Goal: Check status: Check status

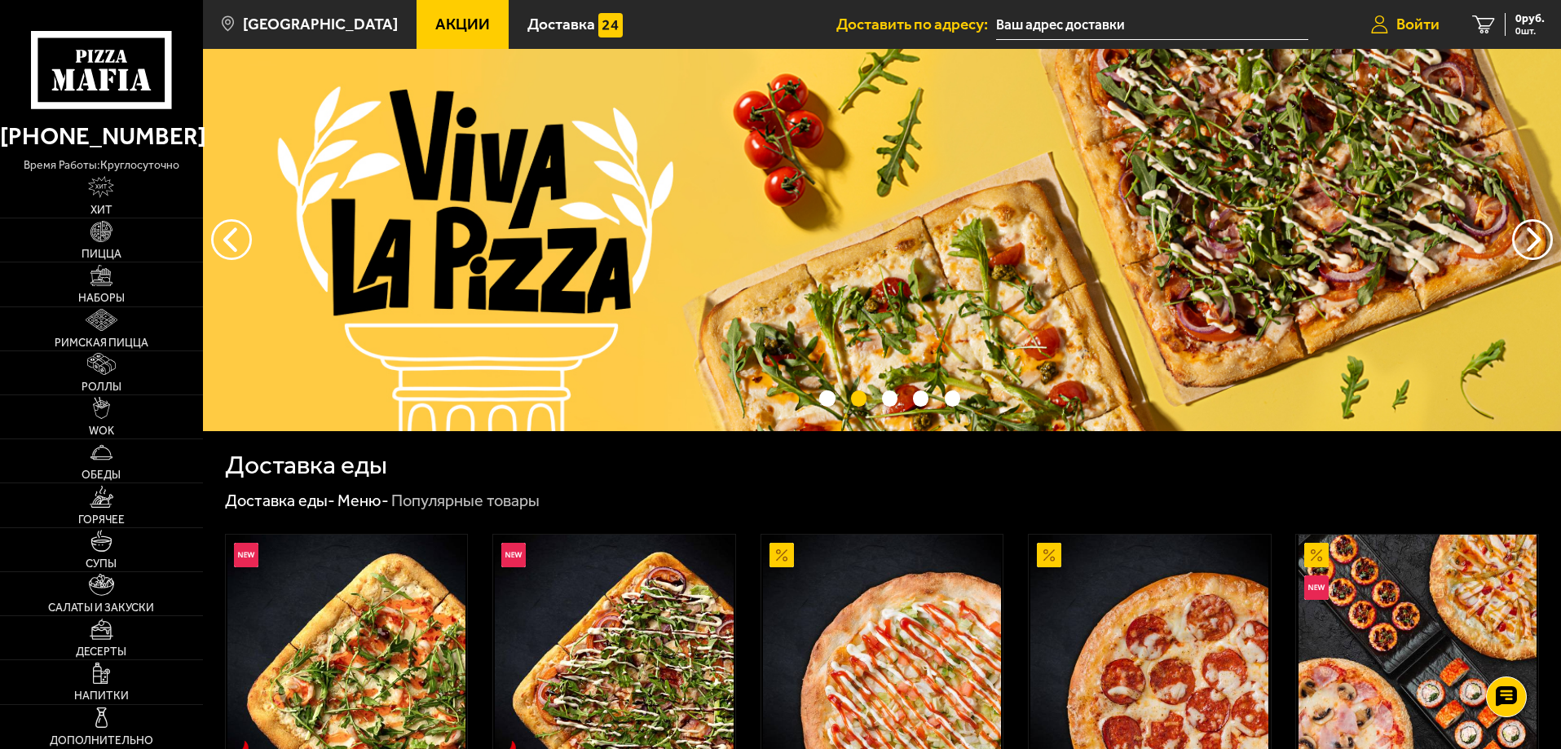
click at [1440, 20] on link "Войти" at bounding box center [1405, 24] width 101 height 49
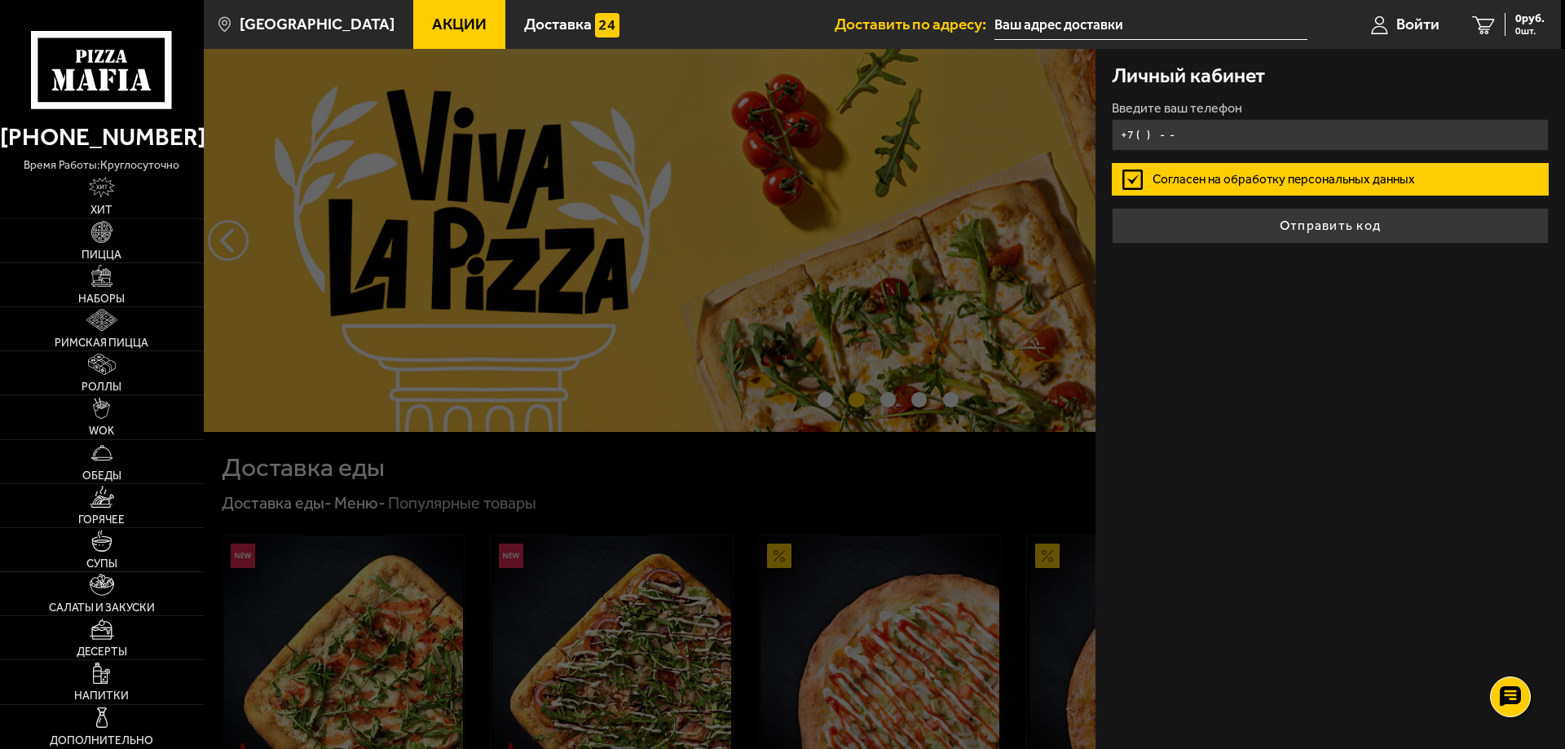
click at [1154, 143] on input "+7 ( ) - -" at bounding box center [1330, 135] width 437 height 32
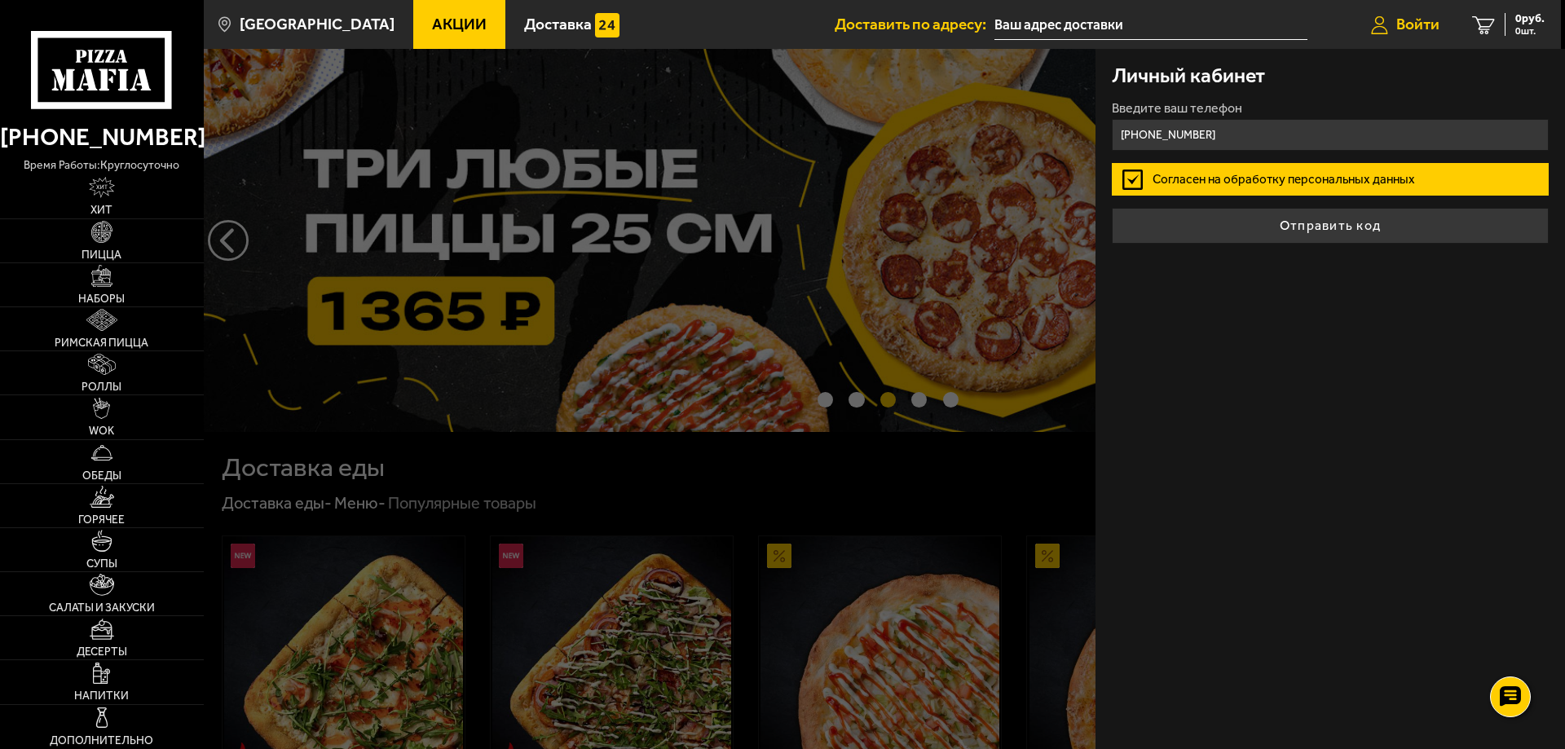
type input "+7 (911) 233-29-61"
click at [1112, 208] on button "Отправить код" at bounding box center [1330, 226] width 437 height 36
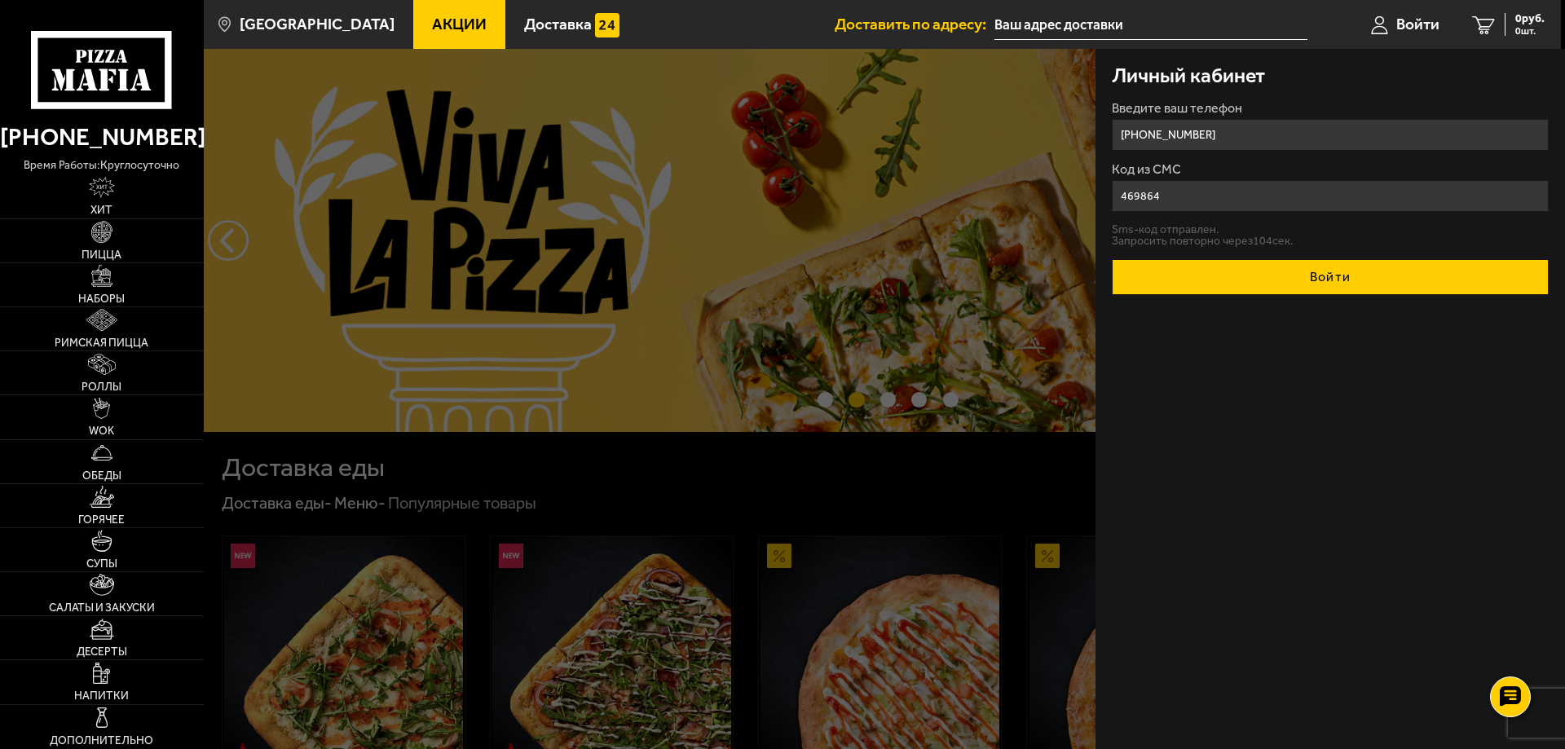
type input "469864"
click at [1300, 278] on button "Войти" at bounding box center [1330, 277] width 437 height 36
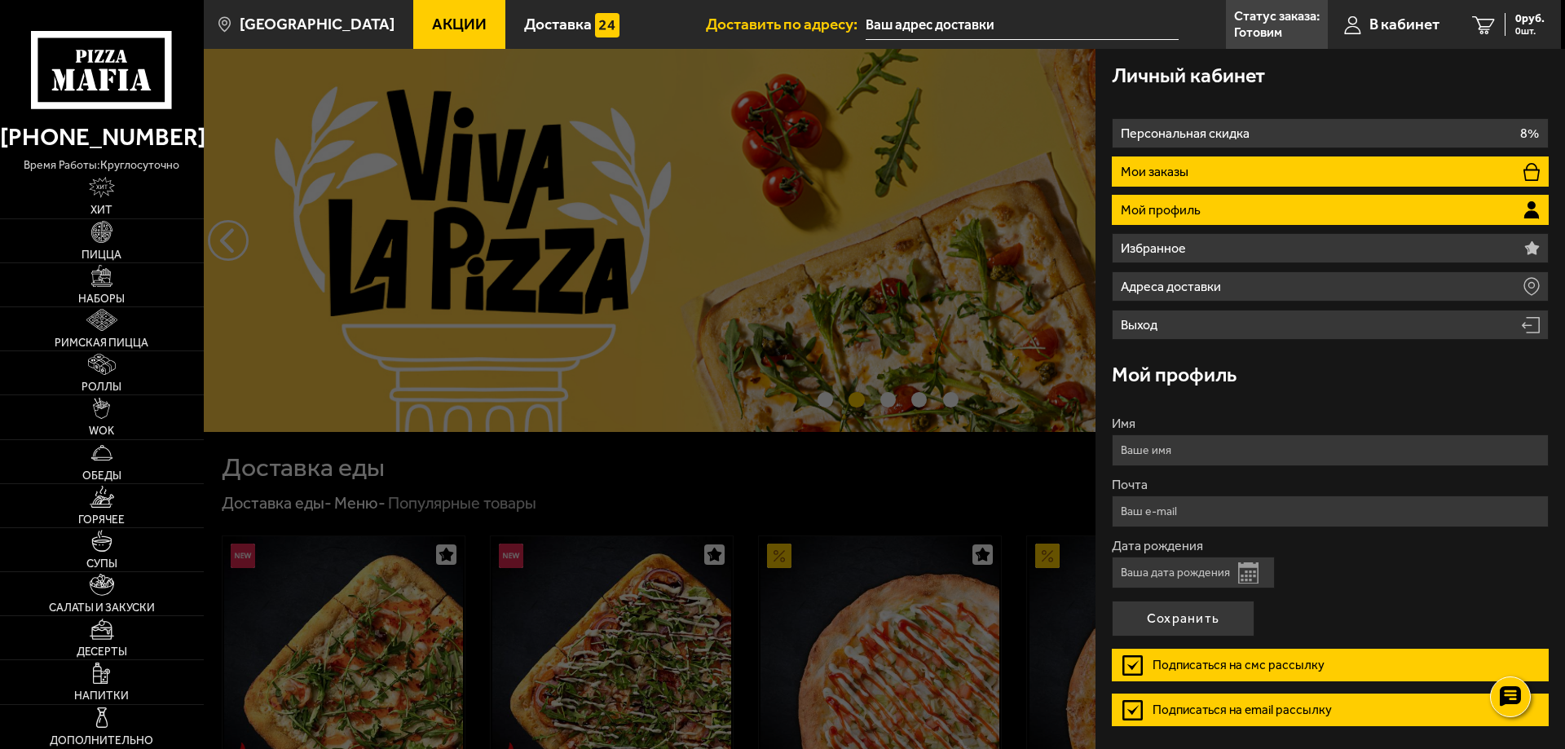
click at [1213, 171] on li "Мои заказы" at bounding box center [1330, 172] width 437 height 30
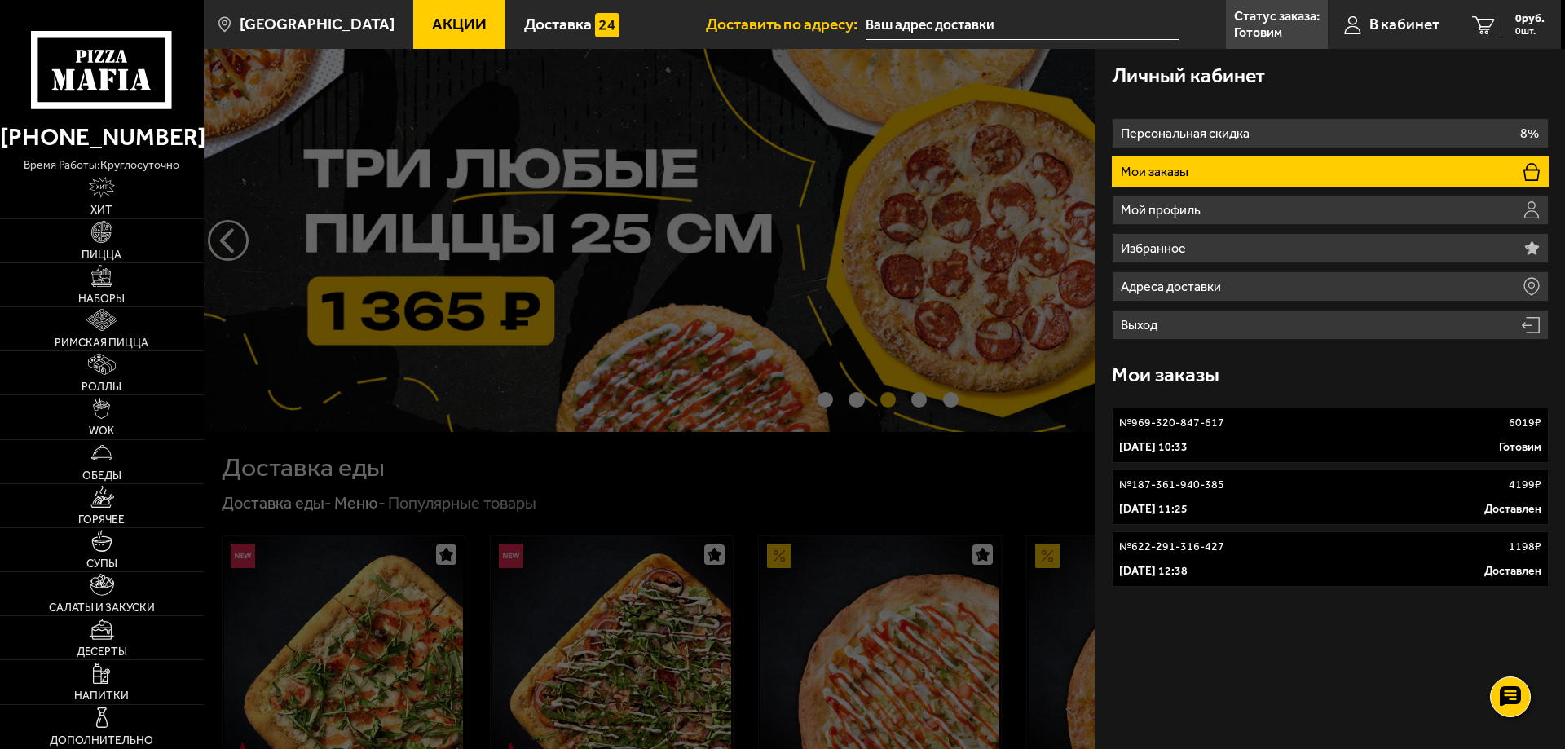
click at [1187, 432] on link "№ 969-320-847-617 6019 ₽ 29 сентября 2025 г. 10:33 Готовим" at bounding box center [1330, 435] width 437 height 55
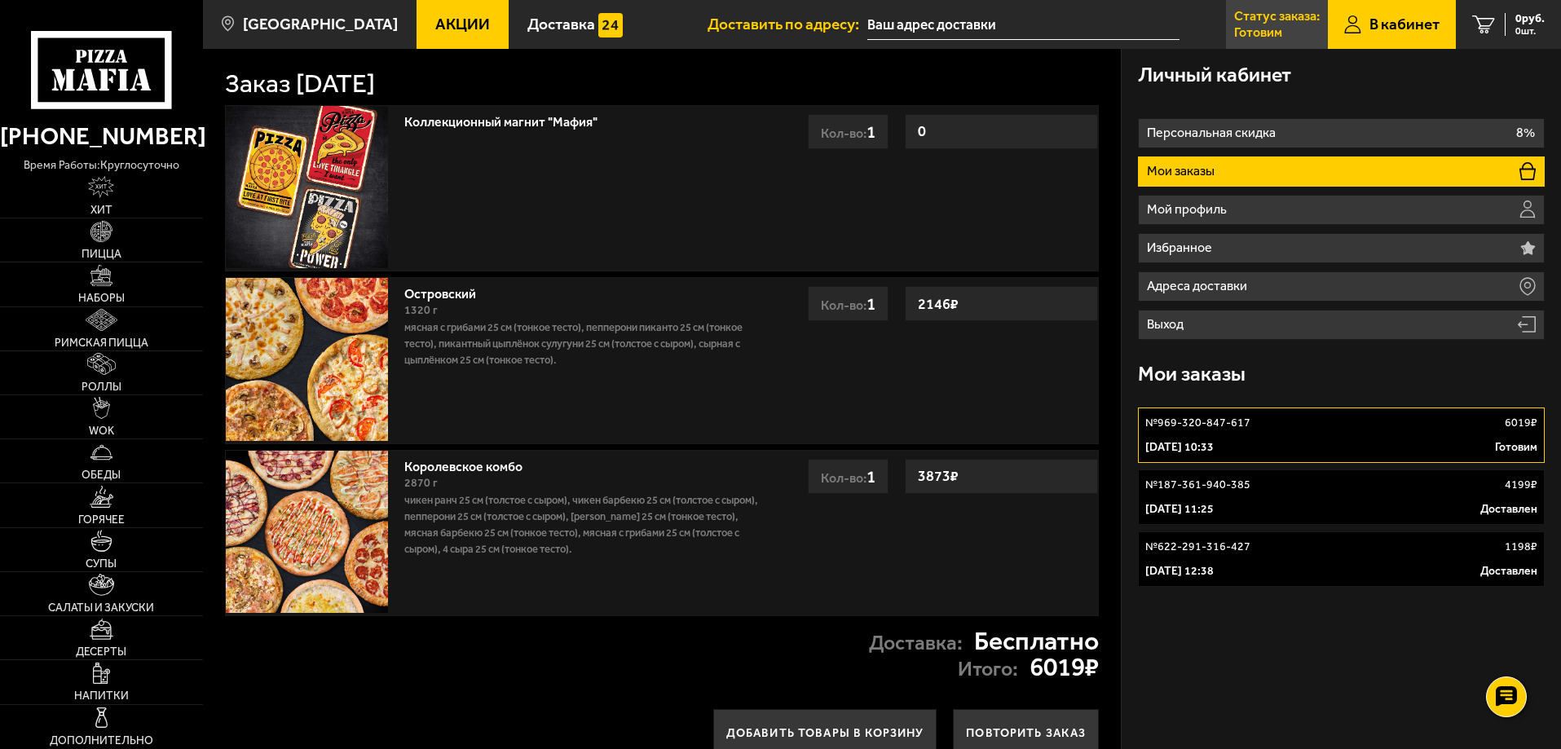
click at [1265, 37] on p "Готовим" at bounding box center [1258, 32] width 48 height 13
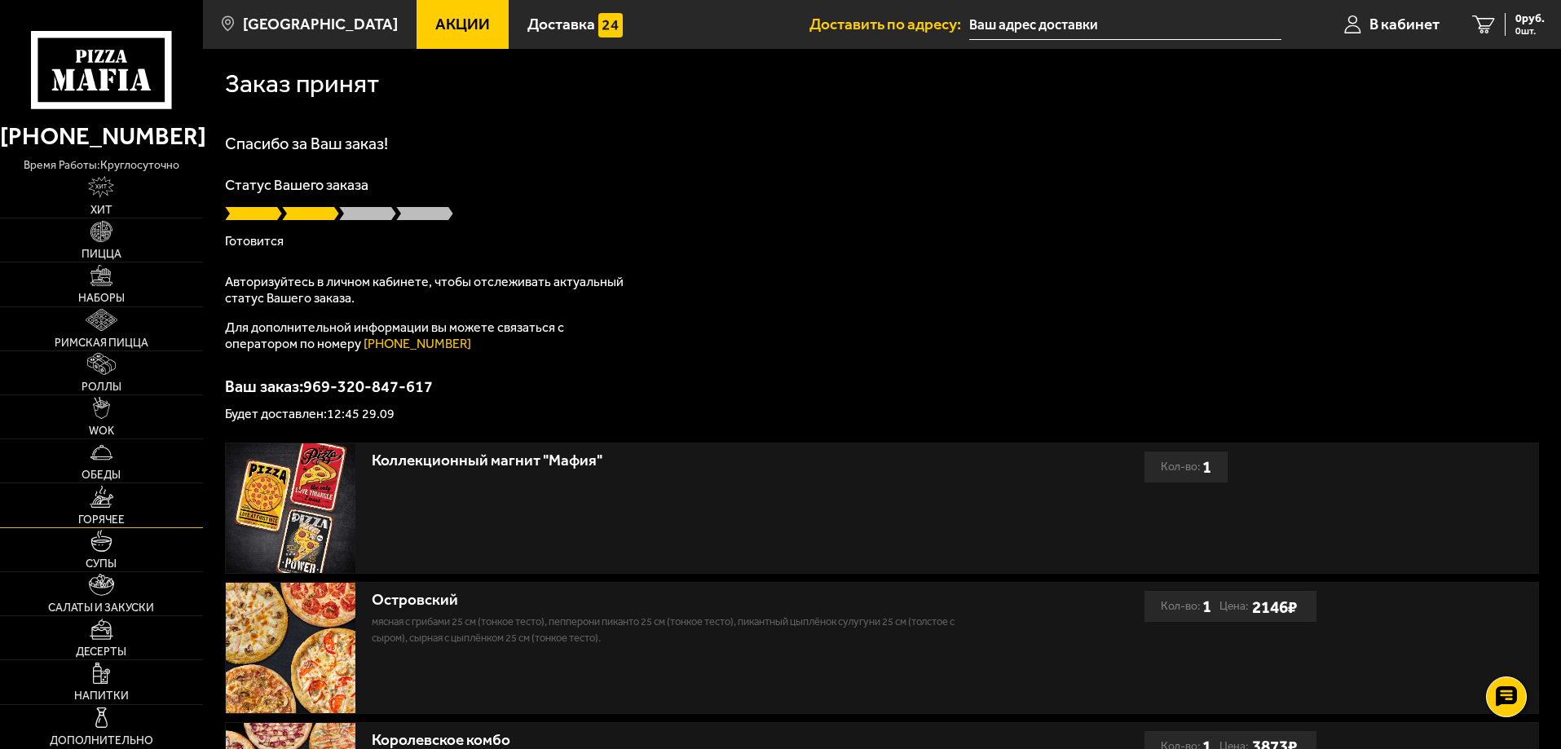
scroll to position [276, 0]
click at [925, 244] on p "Готовится" at bounding box center [882, 241] width 1314 height 13
click at [1495, 712] on div at bounding box center [1506, 696] width 45 height 45
click at [1501, 649] on use at bounding box center [1506, 648] width 24 height 23
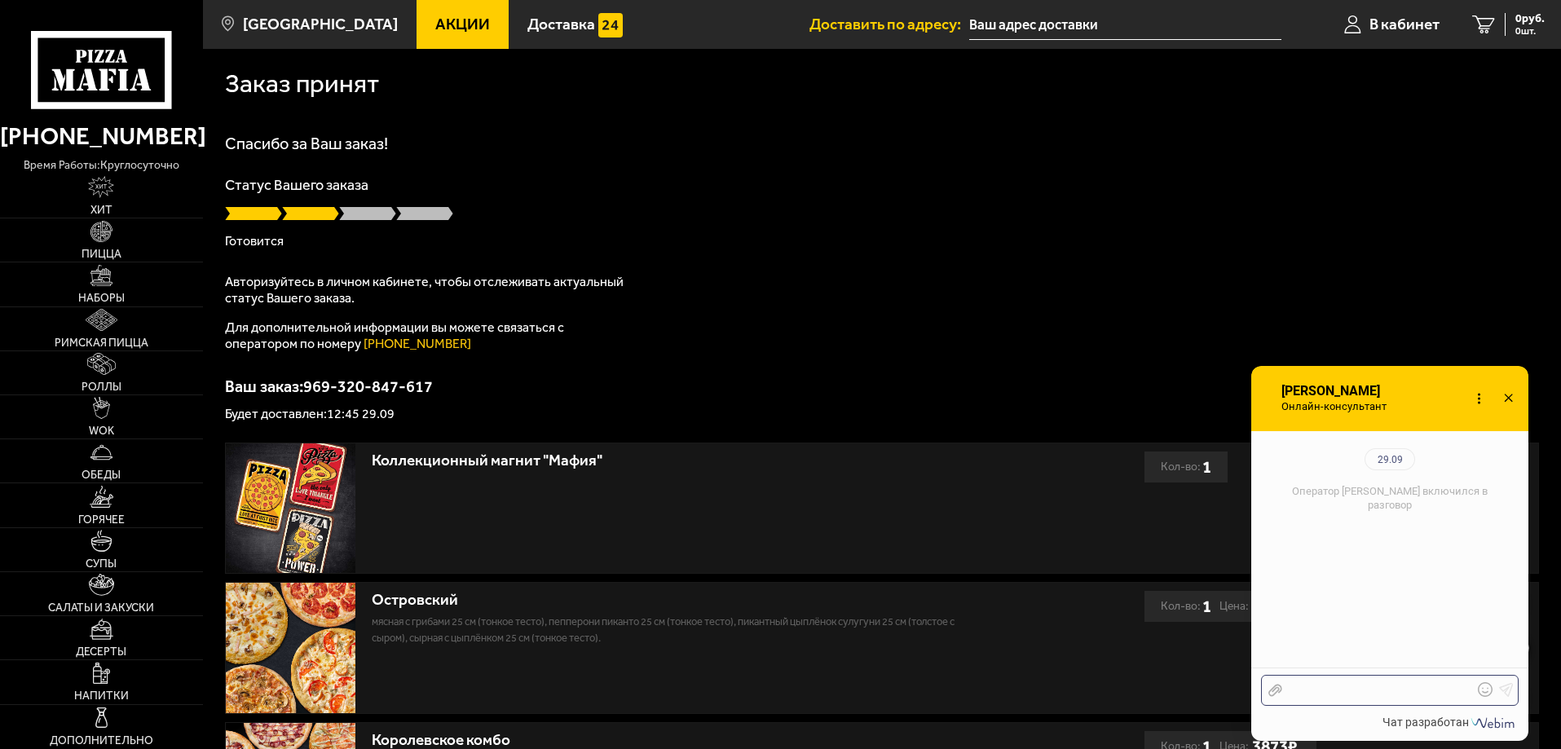
scroll to position [178, 0]
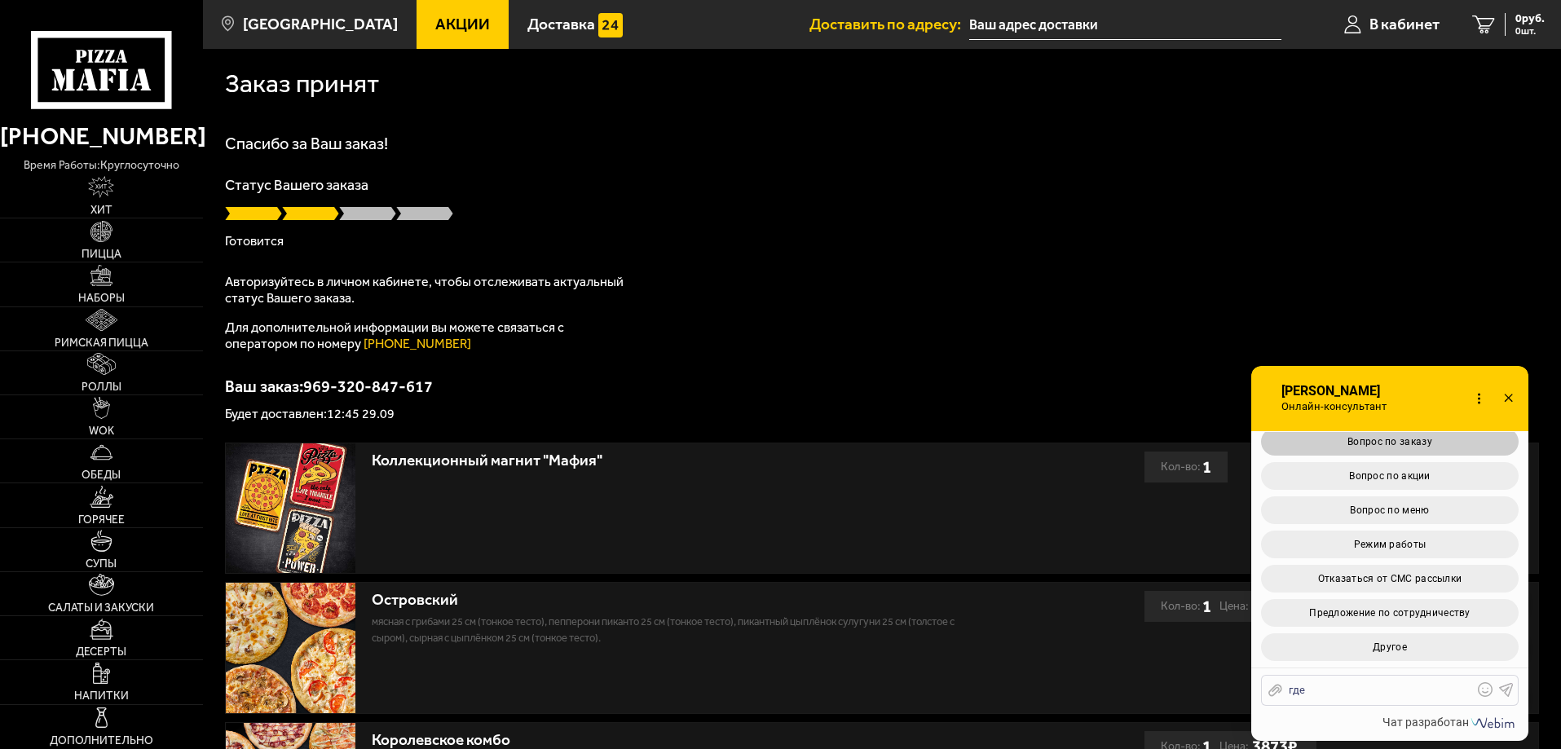
click at [1395, 445] on span "Вопрос по заказу" at bounding box center [1389, 441] width 85 height 11
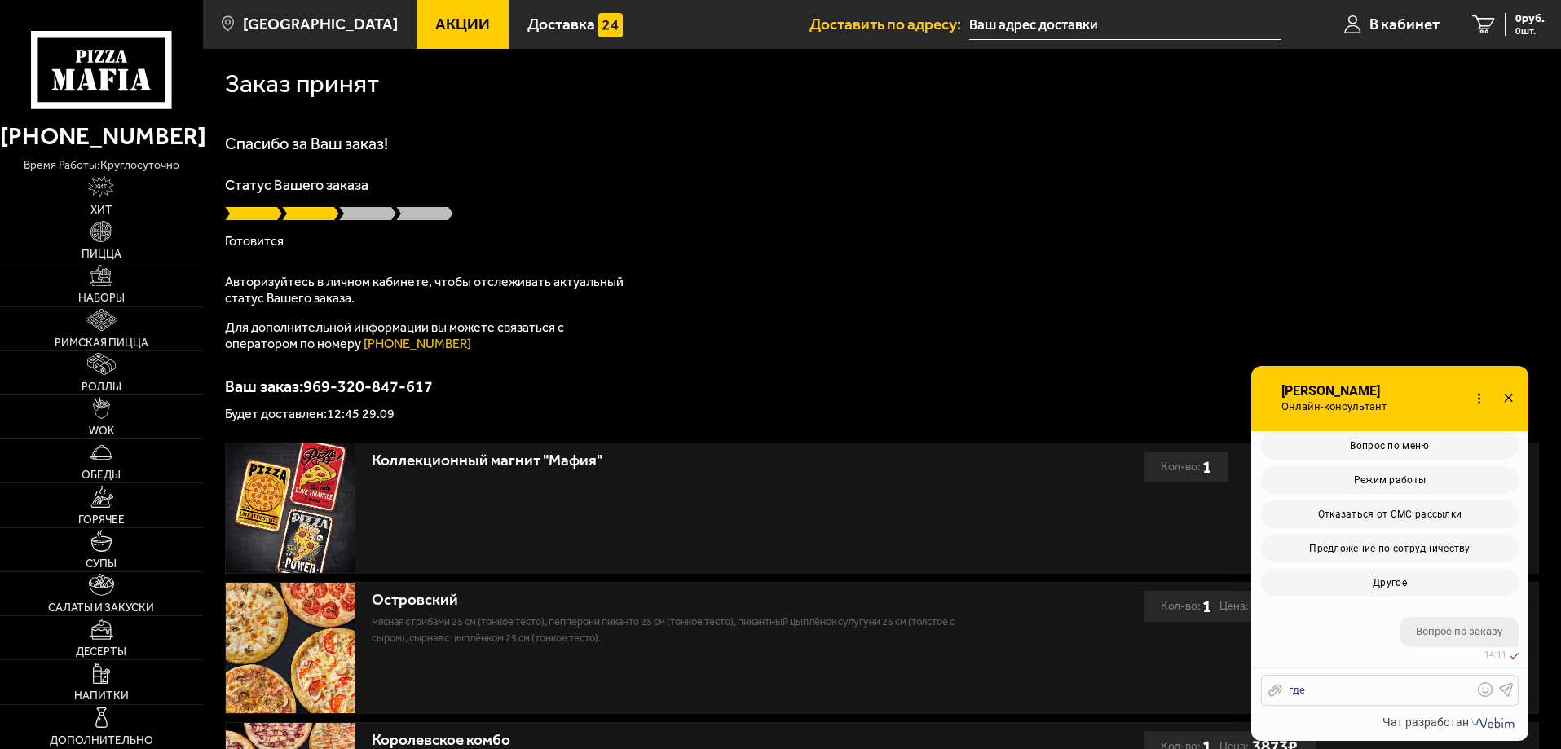
scroll to position [549, 0]
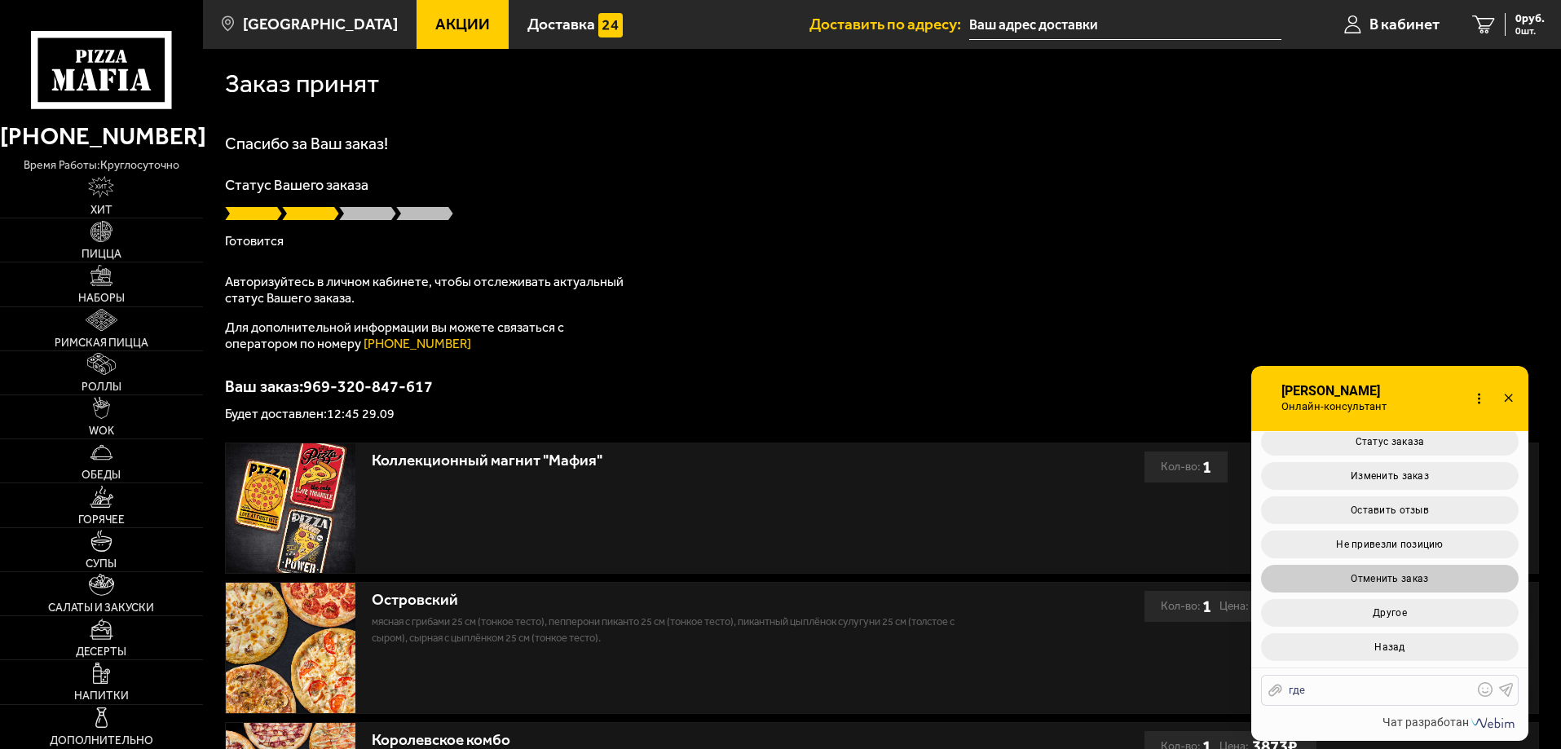
click at [1351, 584] on span "Отменить заказ" at bounding box center [1389, 578] width 77 height 11
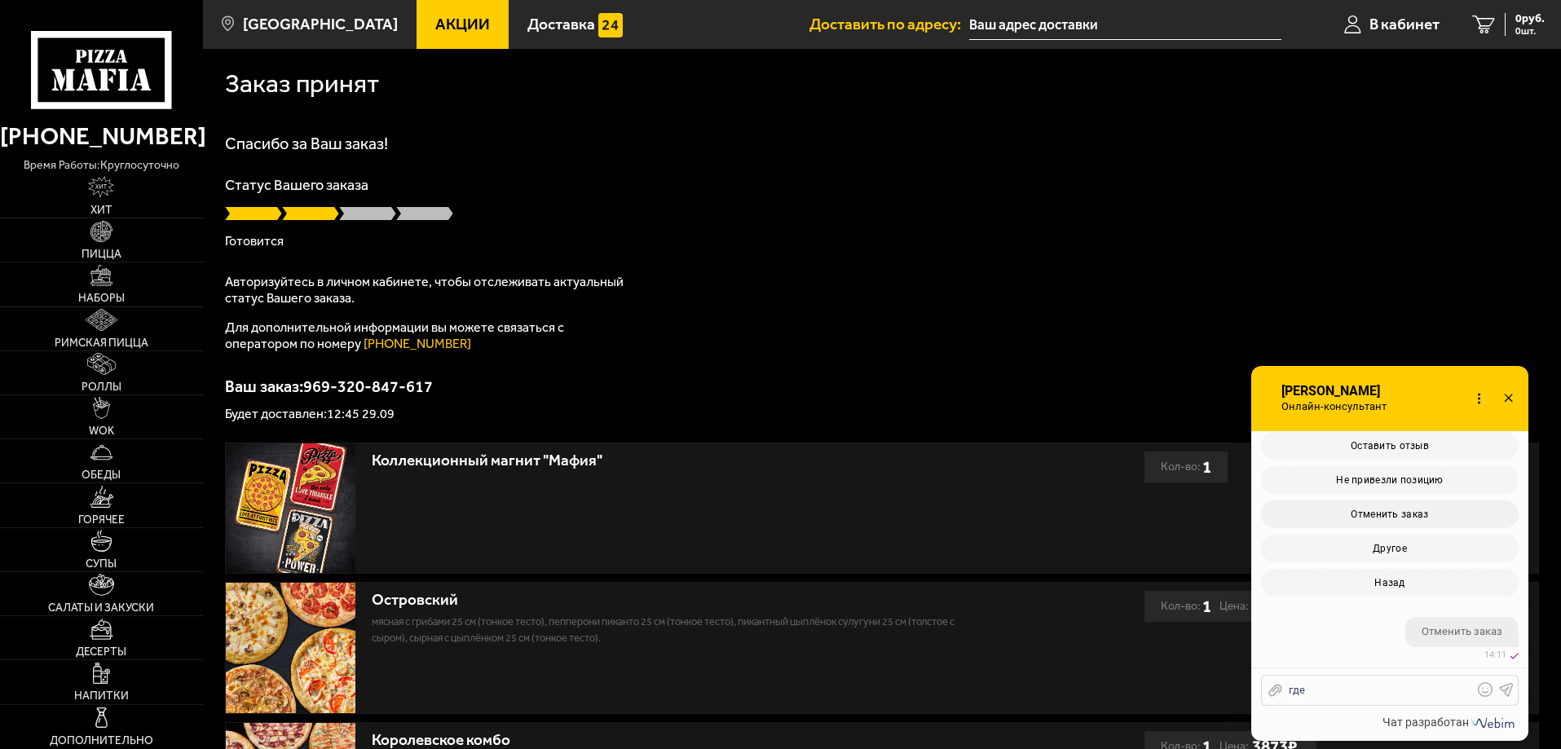
scroll to position [796, 0]
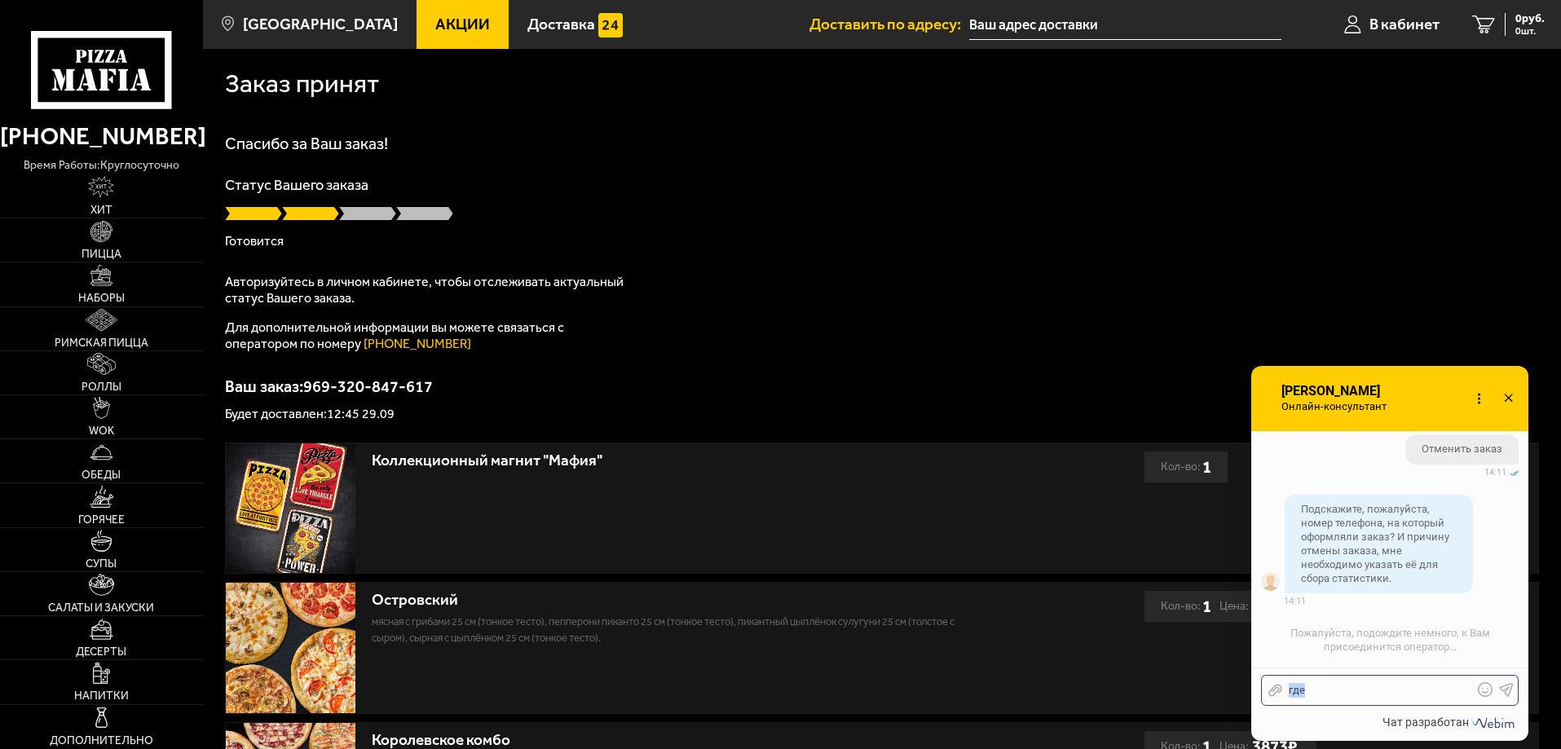
drag, startPoint x: 1354, startPoint y: 696, endPoint x: 1131, endPoint y: 682, distance: 223.8
click at [1117, 690] on body "[PHONE_NUMBER] время работы: круглосуточно [PERSON_NAME] Наборы Римская пицца Р…" at bounding box center [780, 511] width 1561 height 1023
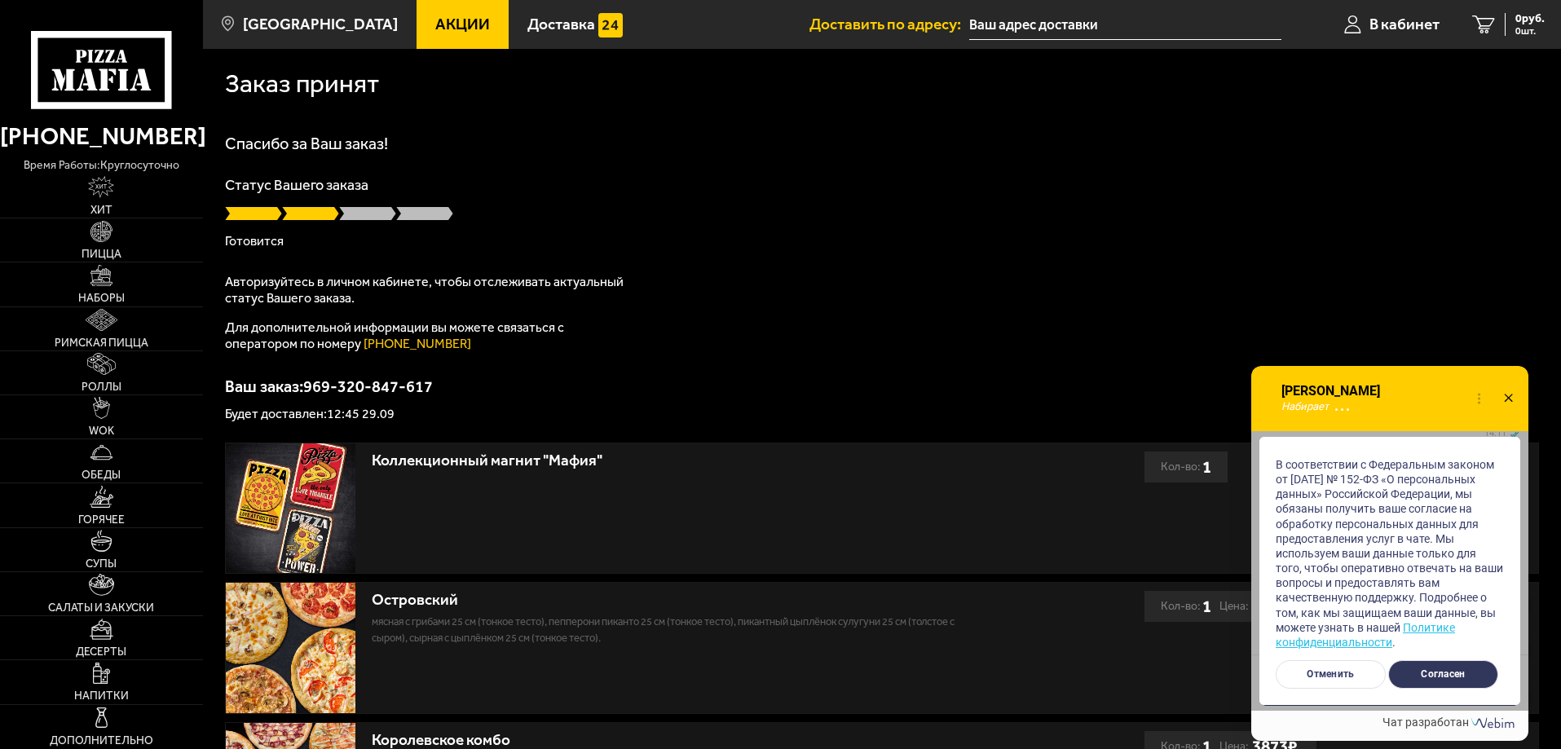
click at [1439, 672] on button "Согласен" at bounding box center [1443, 674] width 110 height 29
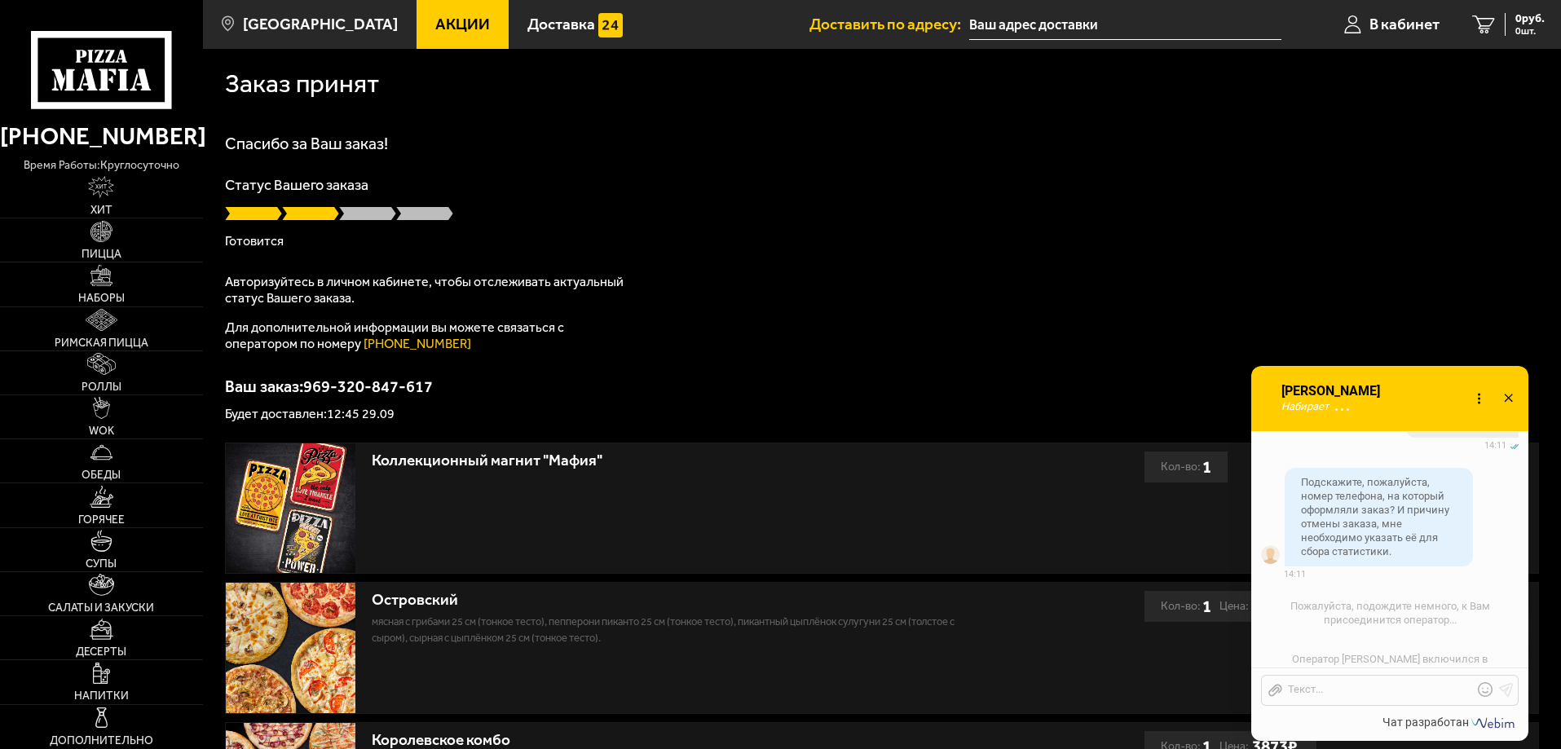
scroll to position [914, 0]
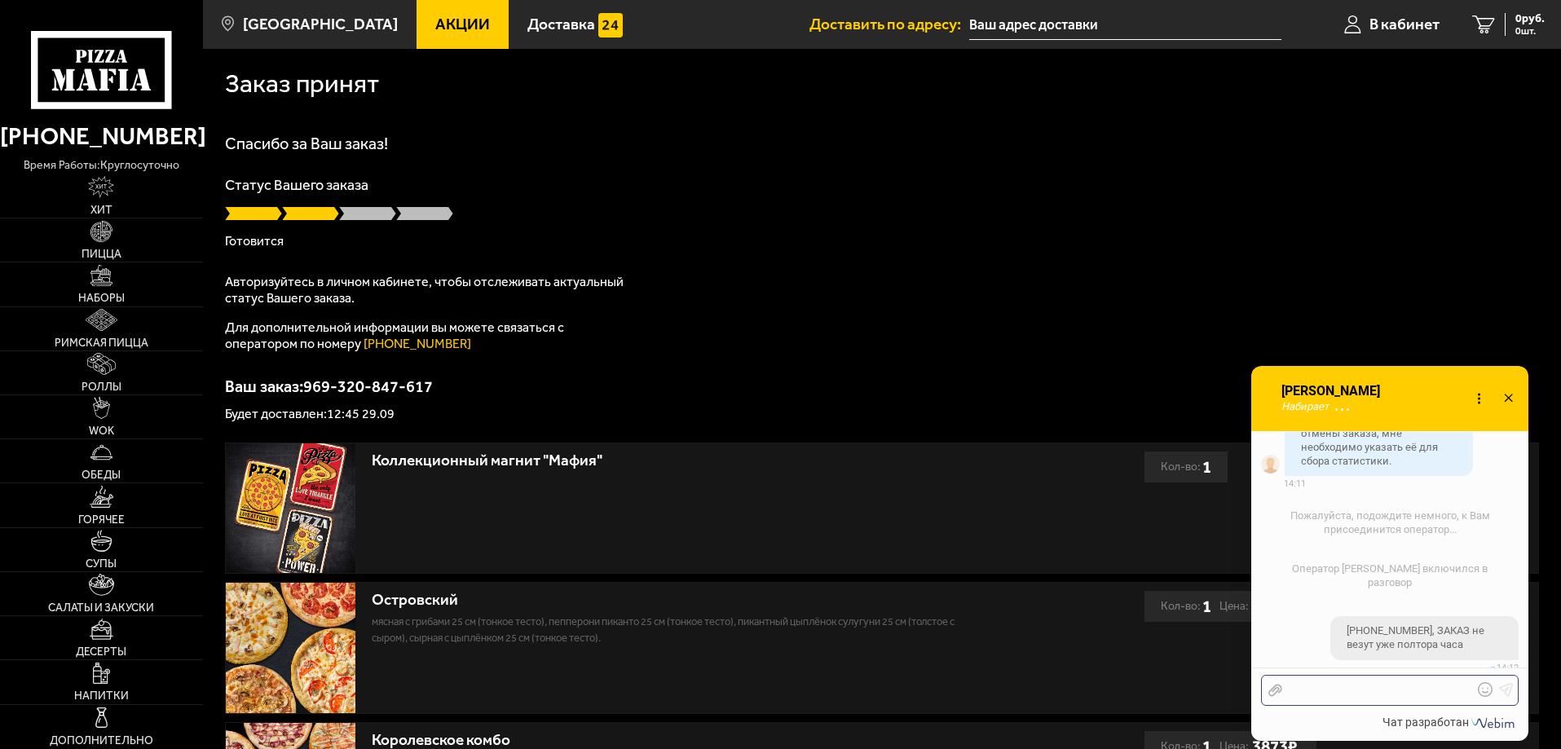
click at [1363, 687] on div at bounding box center [1377, 690] width 191 height 15
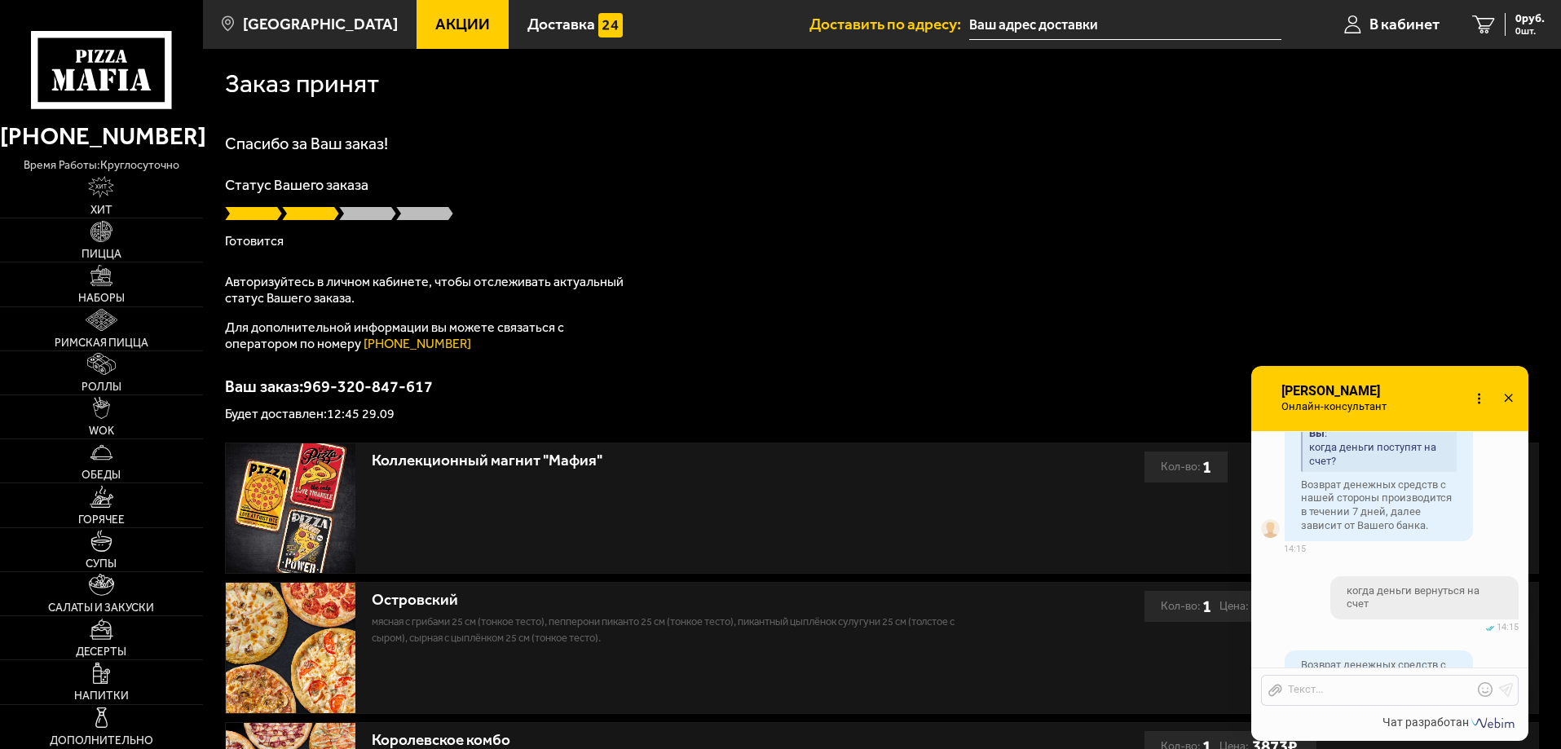
scroll to position [2323, 0]
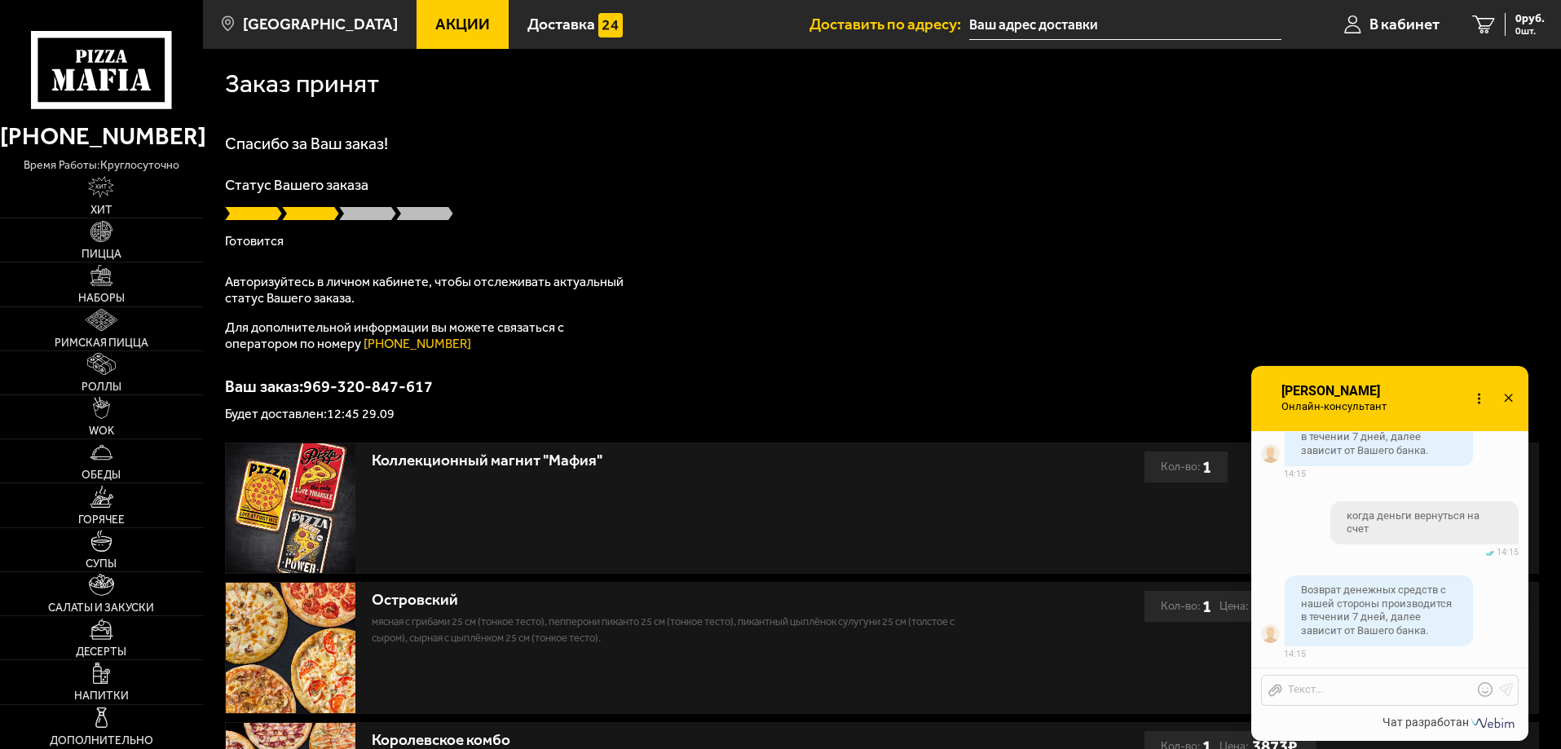
click at [1391, 699] on div "Отправить файл Текст..." at bounding box center [1390, 690] width 258 height 31
click at [1372, 685] on div at bounding box center [1377, 690] width 191 height 15
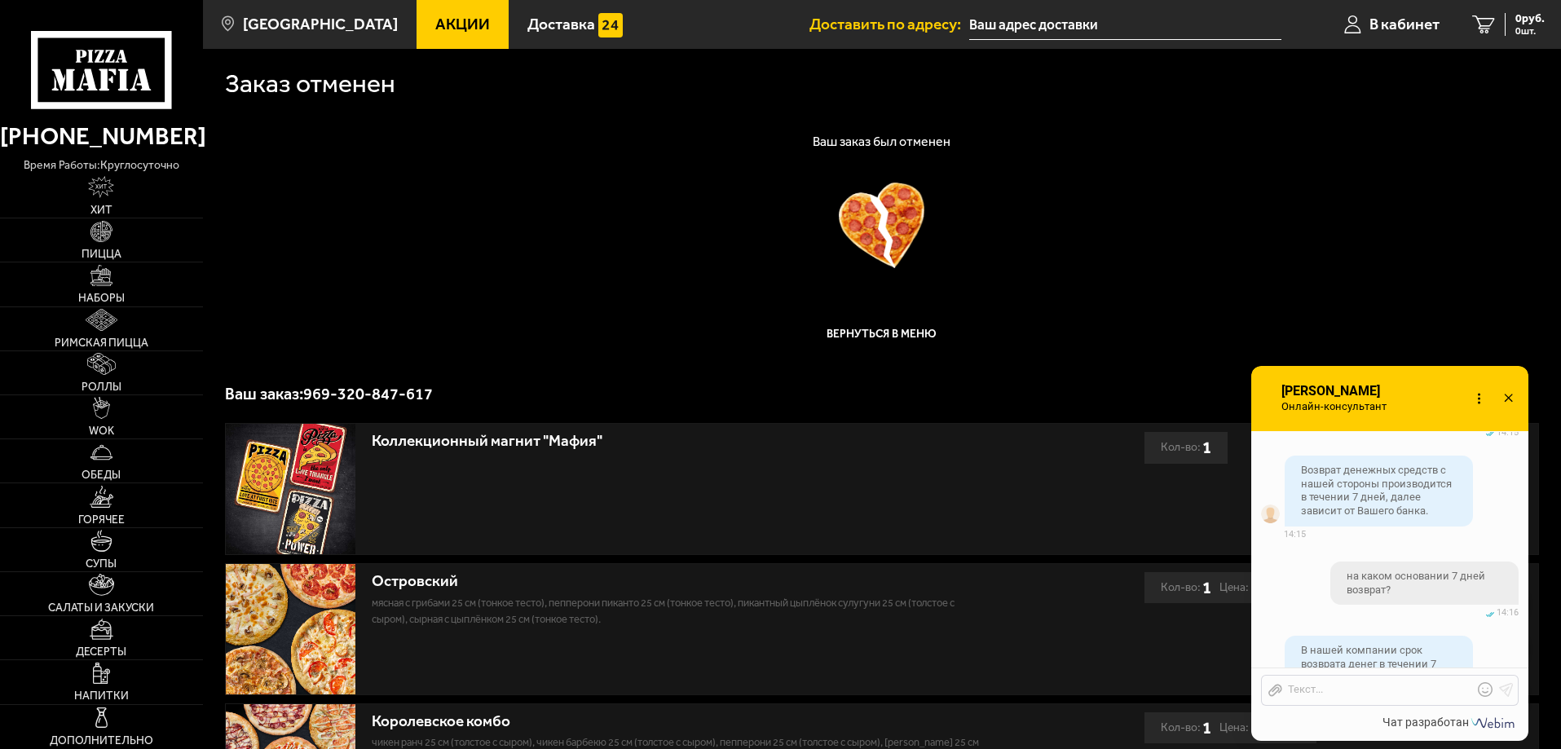
scroll to position [2517, 0]
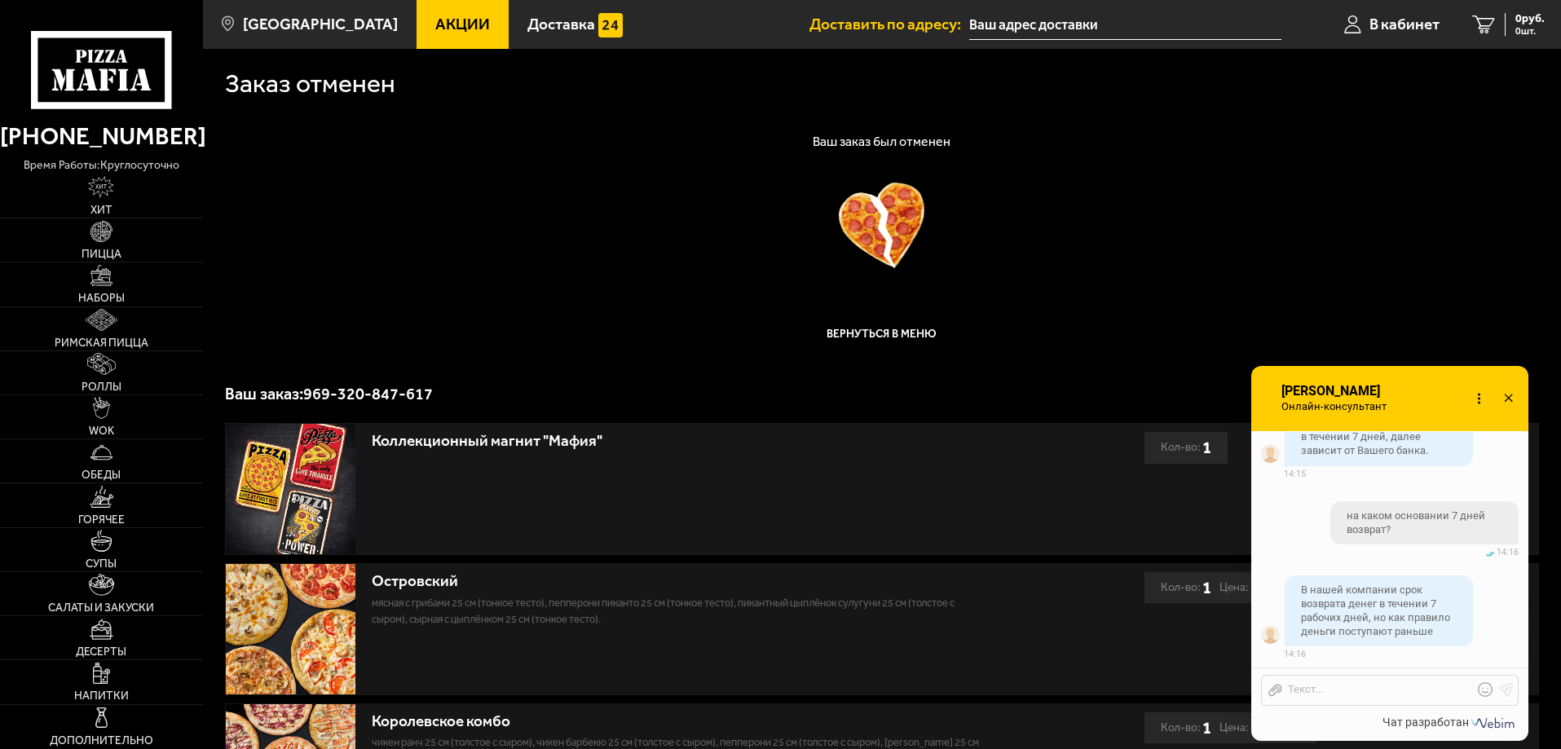
click at [1506, 395] on icon at bounding box center [1509, 399] width 24 height 24
